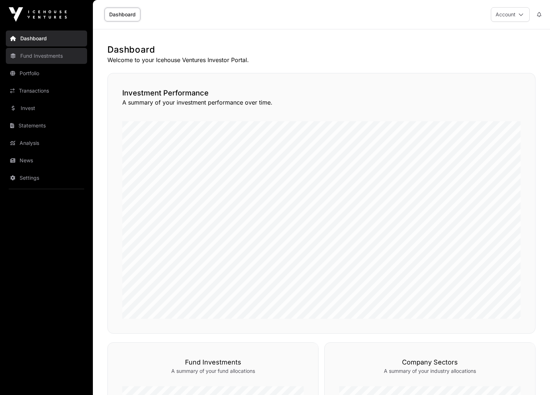
click at [28, 57] on link "Fund Investments" at bounding box center [46, 56] width 81 height 16
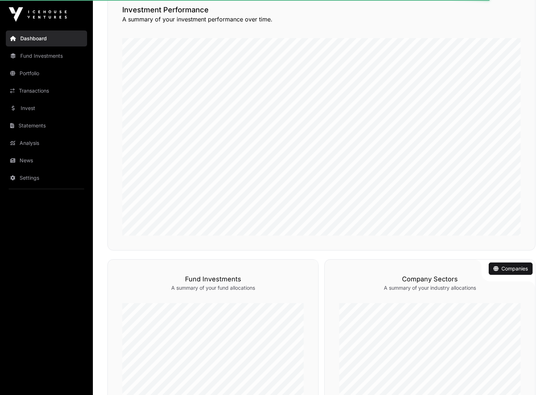
scroll to position [85, 0]
click at [287, 291] on div "Funds Fund Investments A summary of your fund allocations" at bounding box center [212, 346] width 211 height 177
click at [301, 267] on link "Funds" at bounding box center [299, 267] width 23 height 7
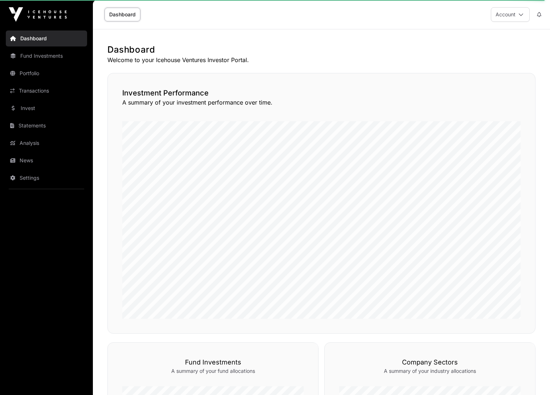
scroll to position [0, 0]
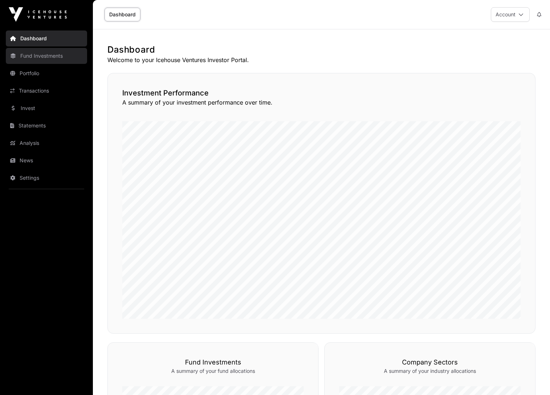
click at [28, 54] on link "Fund Investments" at bounding box center [46, 56] width 81 height 16
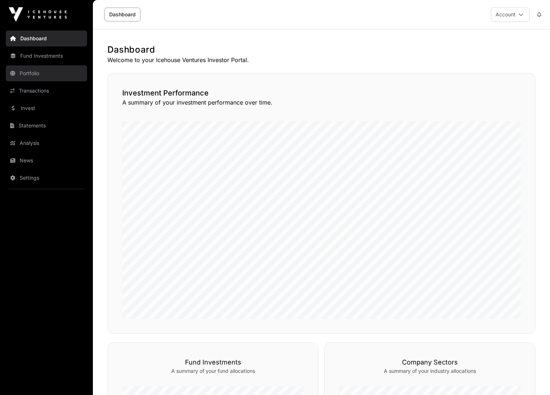
click at [28, 70] on link "Portfolio" at bounding box center [46, 73] width 81 height 16
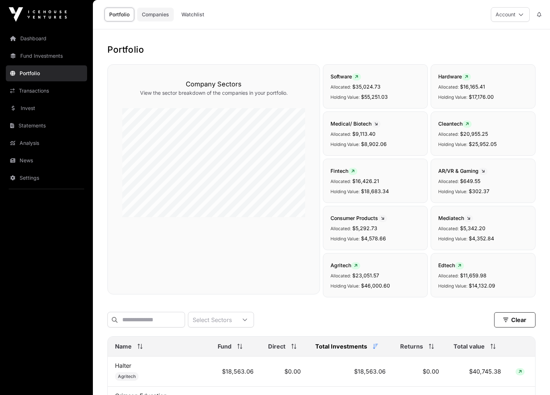
click at [160, 14] on link "Companies" at bounding box center [155, 15] width 37 height 14
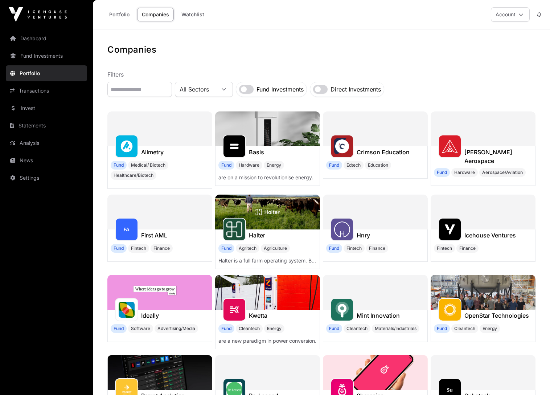
click at [160, 14] on link "Companies" at bounding box center [155, 15] width 37 height 14
click at [304, 90] on label "Fund Investments" at bounding box center [280, 89] width 47 height 9
click at [233, 91] on div at bounding box center [223, 89] width 17 height 5
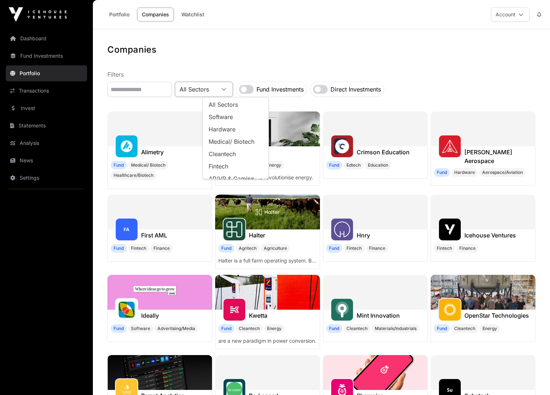
click at [233, 91] on div at bounding box center [223, 89] width 17 height 5
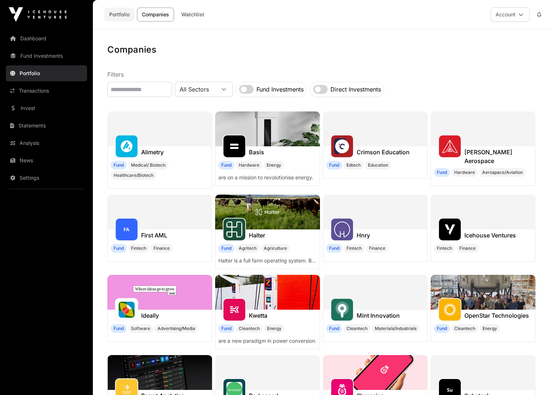
click at [125, 17] on link "Portfolio" at bounding box center [120, 15] width 30 height 14
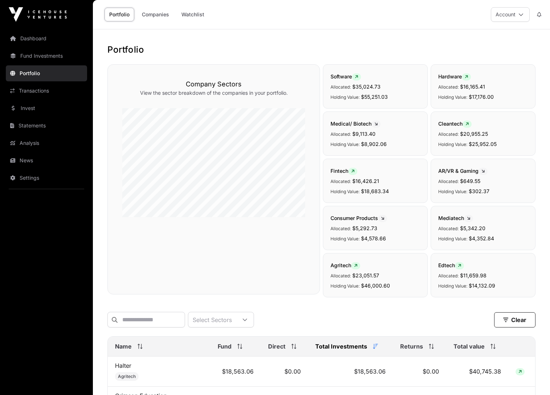
click at [125, 17] on link "Portfolio" at bounding box center [120, 15] width 30 height 14
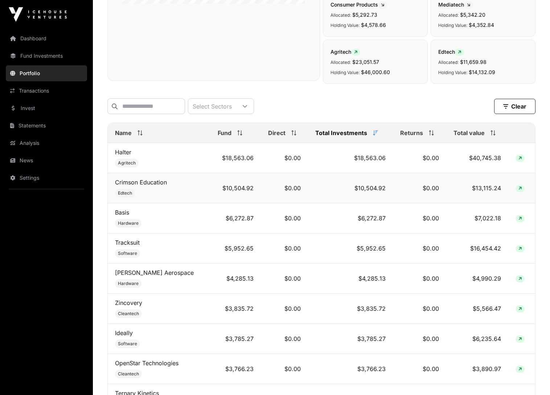
scroll to position [216, 0]
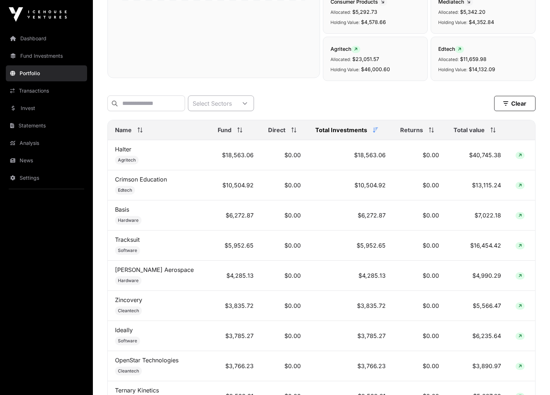
click at [248, 104] on icon at bounding box center [245, 103] width 5 height 5
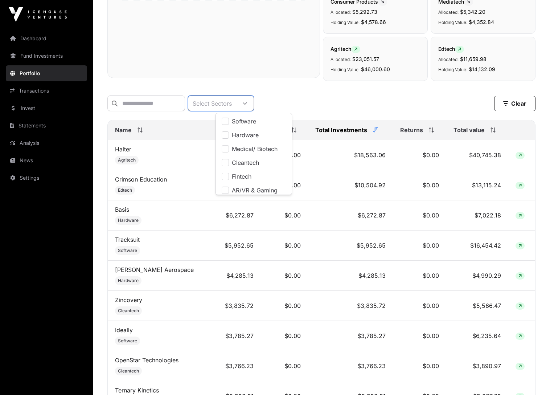
scroll to position [8, 5]
click at [248, 104] on icon at bounding box center [245, 103] width 5 height 5
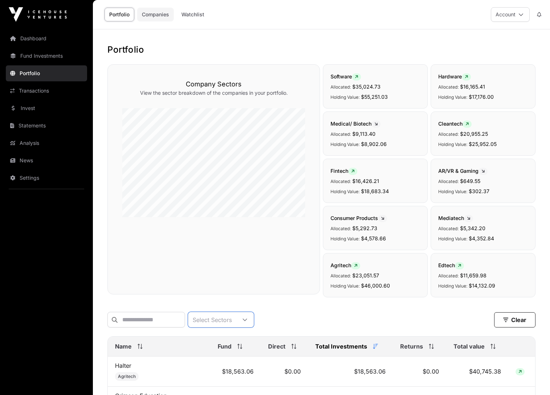
scroll to position [0, 0]
click at [160, 16] on link "Companies" at bounding box center [155, 15] width 37 height 14
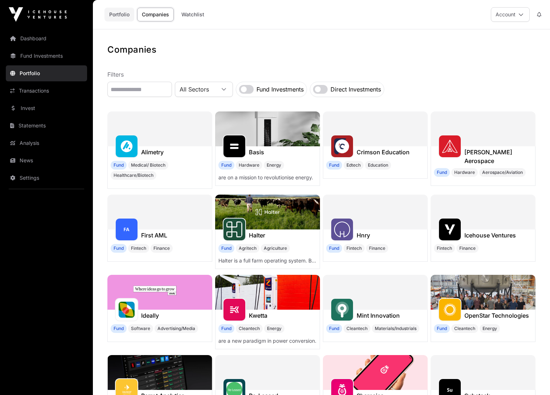
click at [123, 15] on link "Portfolio" at bounding box center [120, 15] width 30 height 14
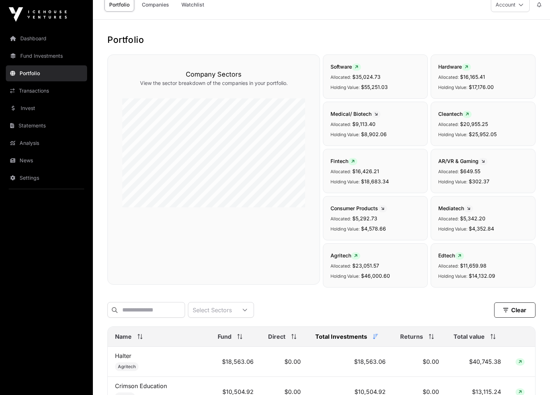
scroll to position [10, 0]
click at [516, 309] on button "Clear" at bounding box center [514, 309] width 41 height 15
click at [247, 309] on icon at bounding box center [245, 309] width 4 height 3
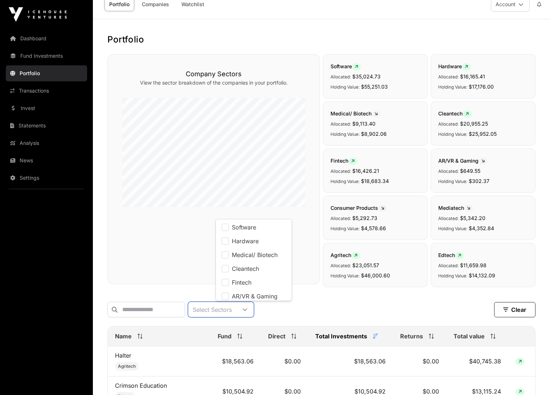
click at [247, 309] on icon at bounding box center [245, 309] width 4 height 3
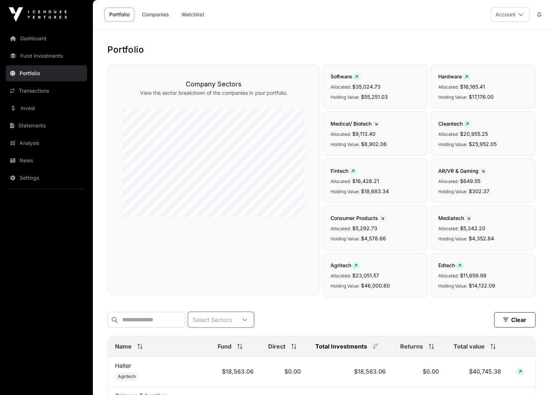
scroll to position [0, 0]
click at [32, 36] on link "Dashboard" at bounding box center [46, 38] width 81 height 16
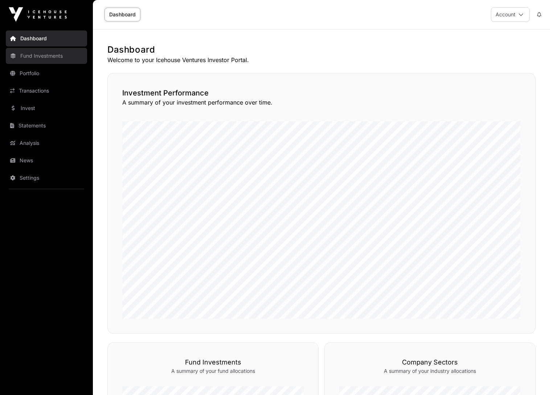
click at [47, 57] on link "Fund Investments" at bounding box center [46, 56] width 81 height 16
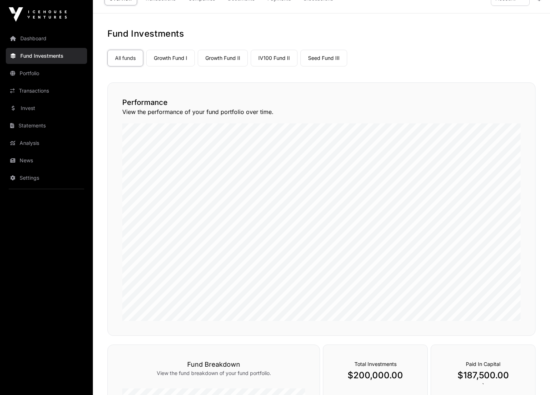
scroll to position [6, 0]
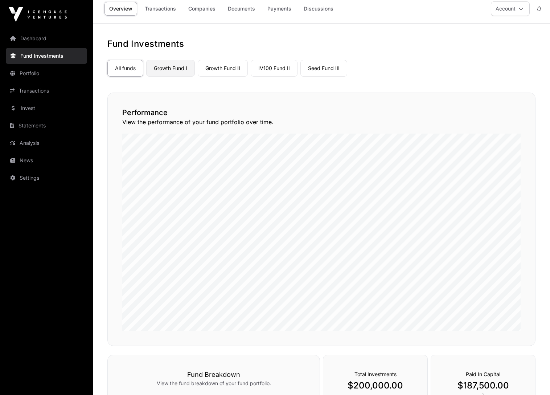
click at [172, 72] on link "Growth Fund I" at bounding box center [170, 68] width 49 height 17
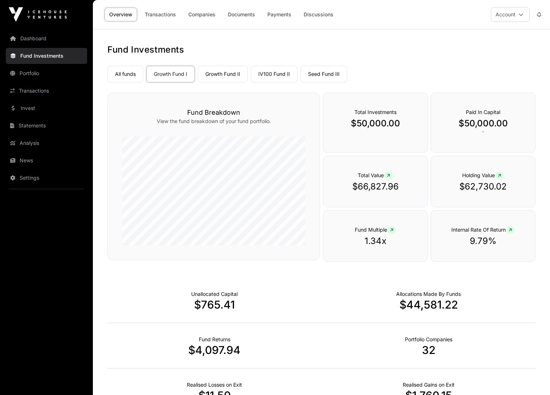
click at [202, 7] on div "Overview Transactions Companies Documents Payments Discussions" at bounding box center [219, 14] width 245 height 23
click at [202, 12] on link "Companies" at bounding box center [202, 15] width 37 height 14
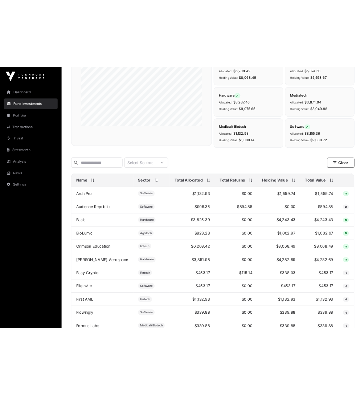
scroll to position [163, 0]
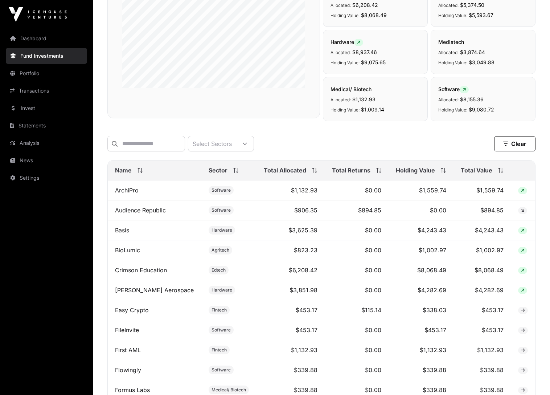
click at [484, 171] on span "Total Value" at bounding box center [477, 170] width 32 height 9
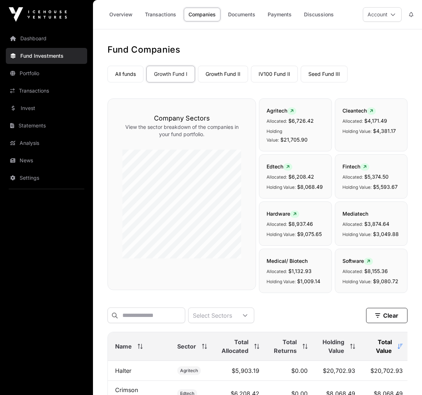
scroll to position [0, 0]
click at [274, 76] on link "IV100 Fund II" at bounding box center [274, 74] width 47 height 17
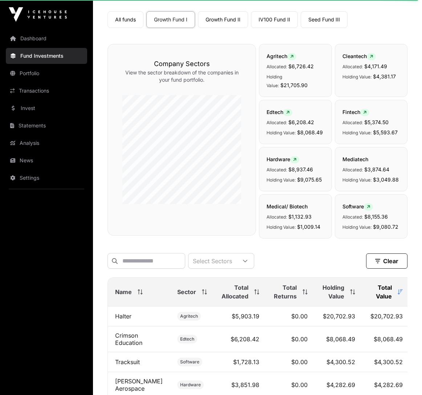
scroll to position [52, 0]
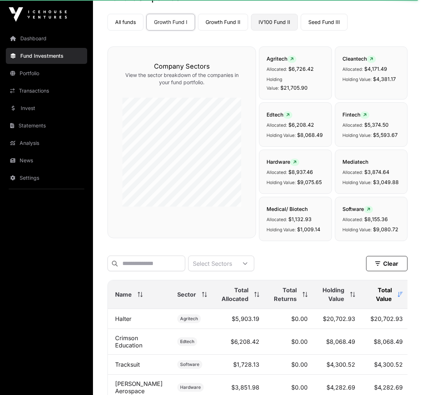
click at [273, 18] on link "IV100 Fund II" at bounding box center [274, 22] width 47 height 17
click at [333, 256] on div "Select Sectors Clear" at bounding box center [257, 264] width 300 height 16
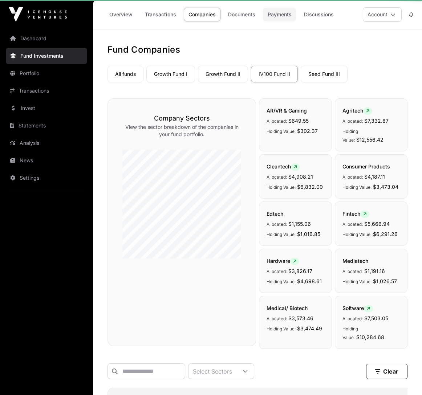
click at [284, 20] on link "Payments" at bounding box center [279, 15] width 33 height 14
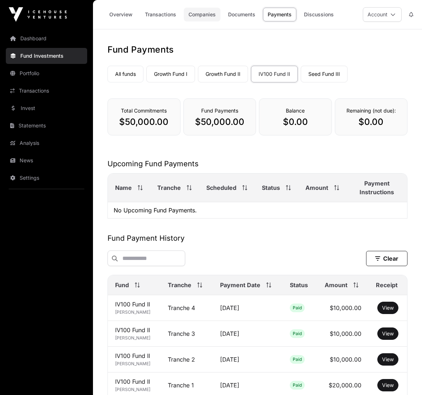
click at [195, 11] on link "Companies" at bounding box center [202, 15] width 37 height 14
click at [198, 15] on link "Companies" at bounding box center [202, 15] width 37 height 14
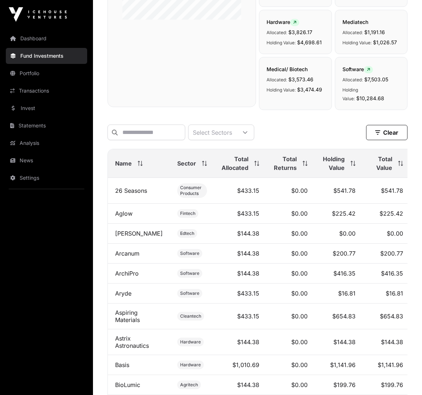
scroll to position [241, 0]
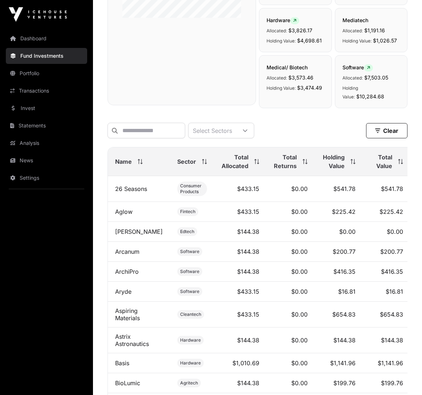
click at [381, 154] on span "Total Value" at bounding box center [381, 161] width 22 height 17
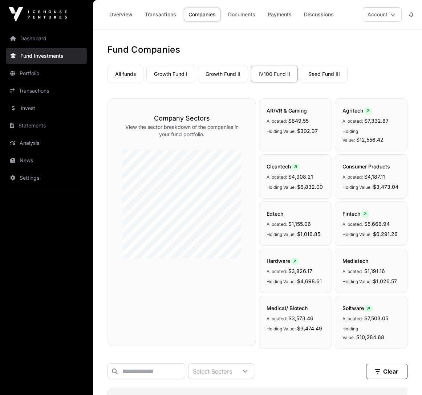
scroll to position [0, 0]
click at [172, 72] on link "Growth Fund I" at bounding box center [170, 74] width 49 height 17
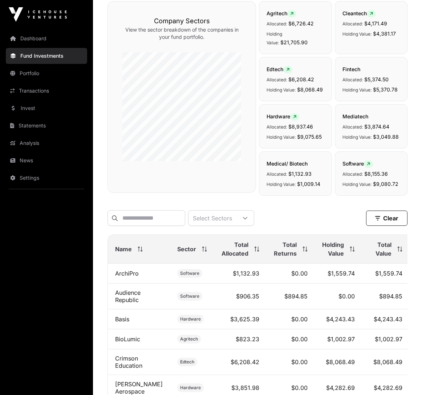
scroll to position [201, 0]
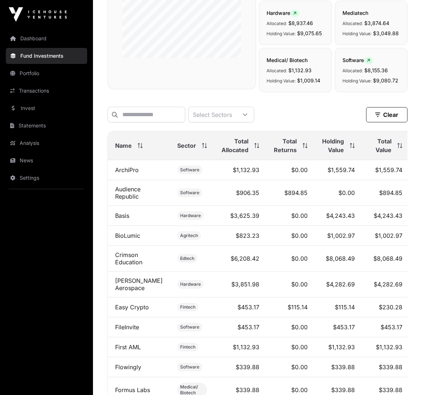
click at [376, 137] on span "Total Value" at bounding box center [380, 145] width 22 height 17
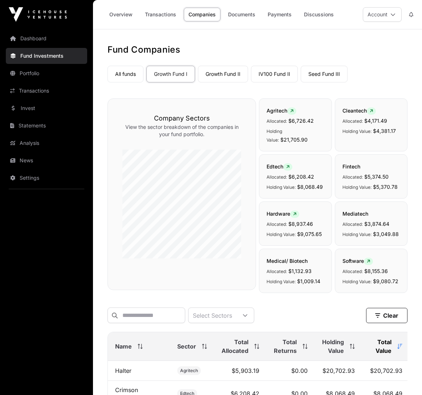
scroll to position [0, 0]
click at [329, 76] on link "Seed Fund III" at bounding box center [324, 74] width 47 height 17
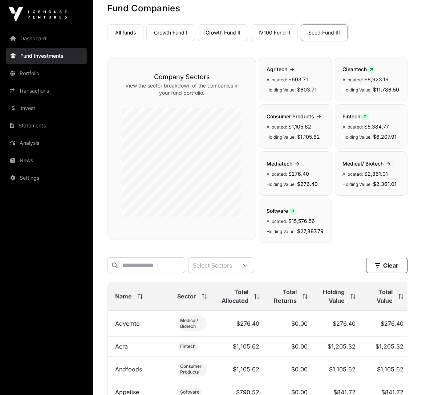
scroll to position [47, 0]
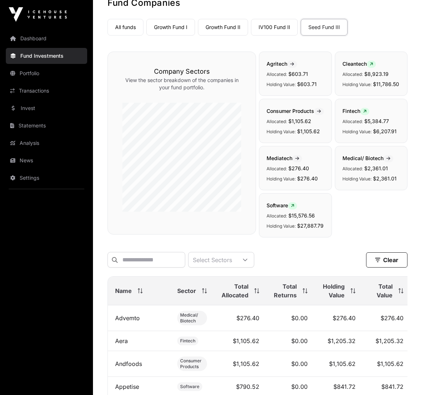
click at [398, 293] on icon at bounding box center [400, 290] width 5 height 5
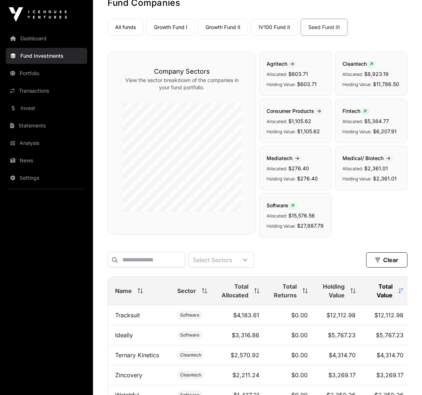
click at [398, 293] on icon at bounding box center [400, 290] width 5 height 5
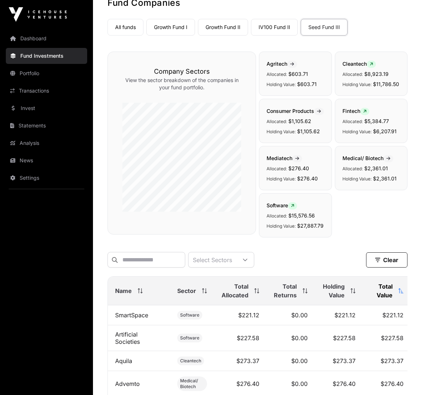
click at [398, 293] on icon at bounding box center [400, 290] width 5 height 5
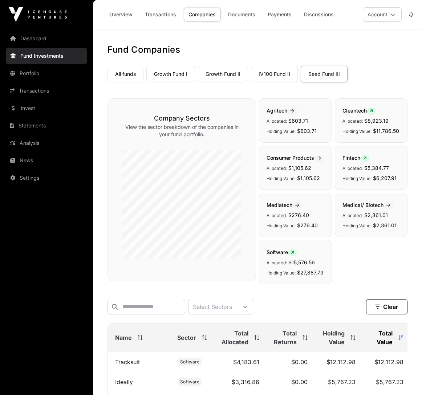
scroll to position [0, 0]
click at [219, 72] on link "Growth Fund II" at bounding box center [223, 74] width 50 height 17
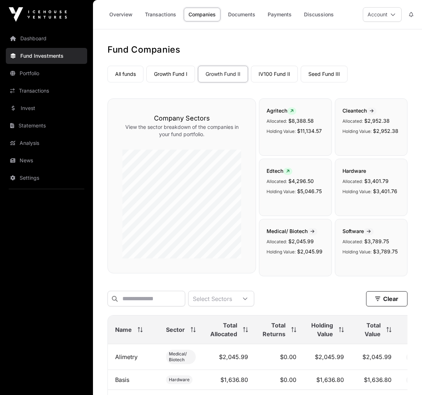
click at [390, 330] on icon at bounding box center [388, 329] width 5 height 5
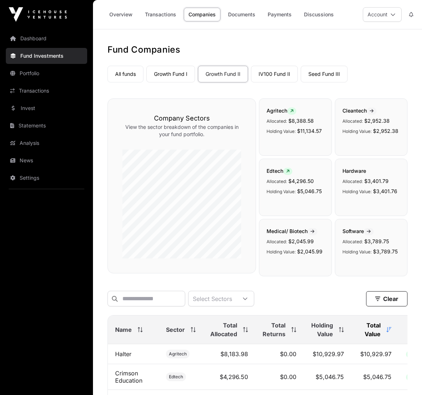
click at [120, 72] on link "All funds" at bounding box center [125, 74] width 36 height 17
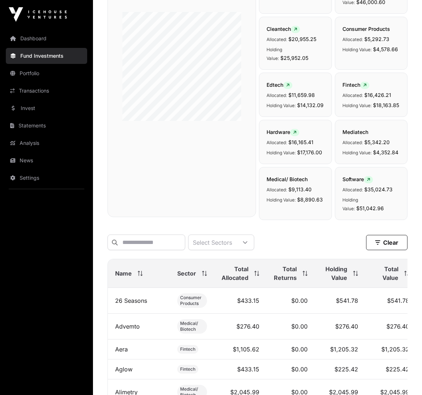
scroll to position [178, 0]
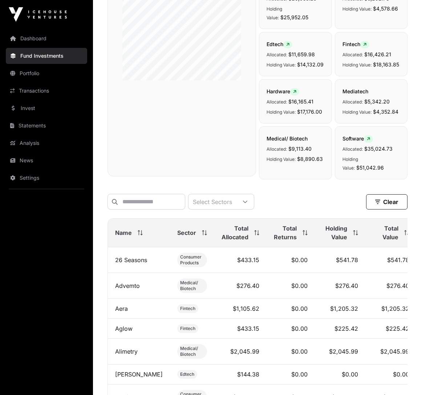
click at [384, 238] on span "Total Value" at bounding box center [385, 232] width 26 height 17
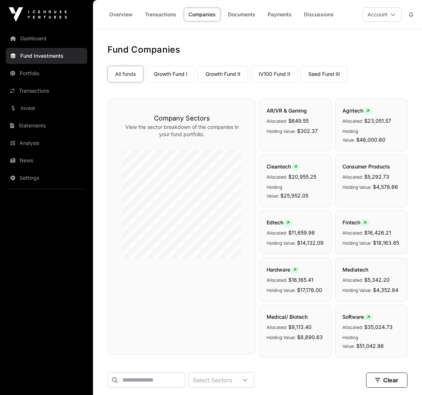
scroll to position [0, 0]
click at [119, 16] on link "Overview" at bounding box center [121, 15] width 33 height 14
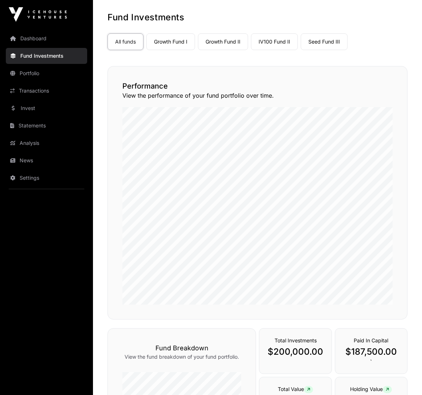
scroll to position [24, 0]
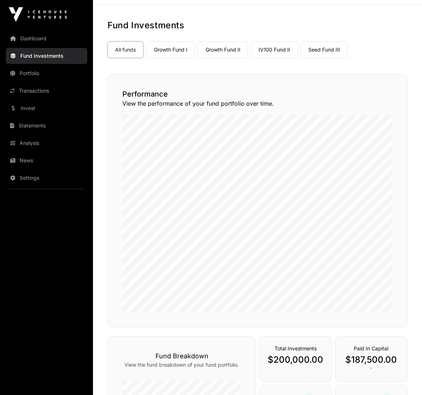
click at [172, 48] on link "Growth Fund I" at bounding box center [170, 49] width 49 height 17
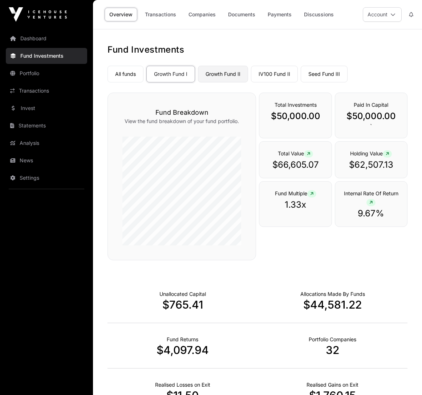
click at [228, 69] on link "Growth Fund II" at bounding box center [223, 74] width 50 height 17
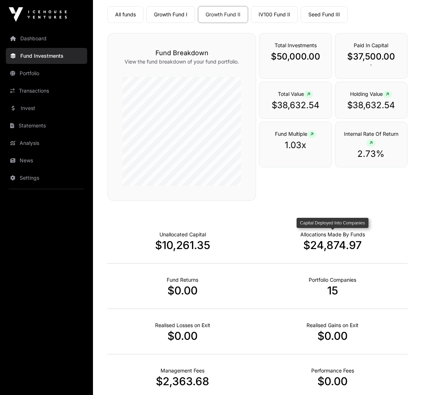
scroll to position [63, 0]
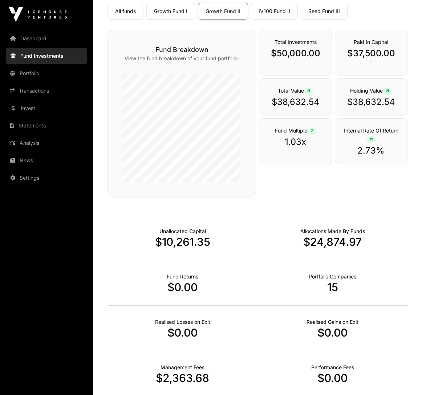
click at [273, 14] on link "IV100 Fund II" at bounding box center [274, 11] width 47 height 17
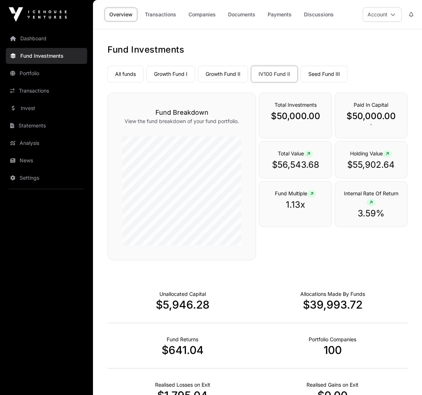
click at [302, 69] on link "Seed Fund III" at bounding box center [324, 74] width 47 height 17
click at [315, 73] on link "Seed Fund III" at bounding box center [324, 74] width 47 height 17
